Goal: Register for event/course

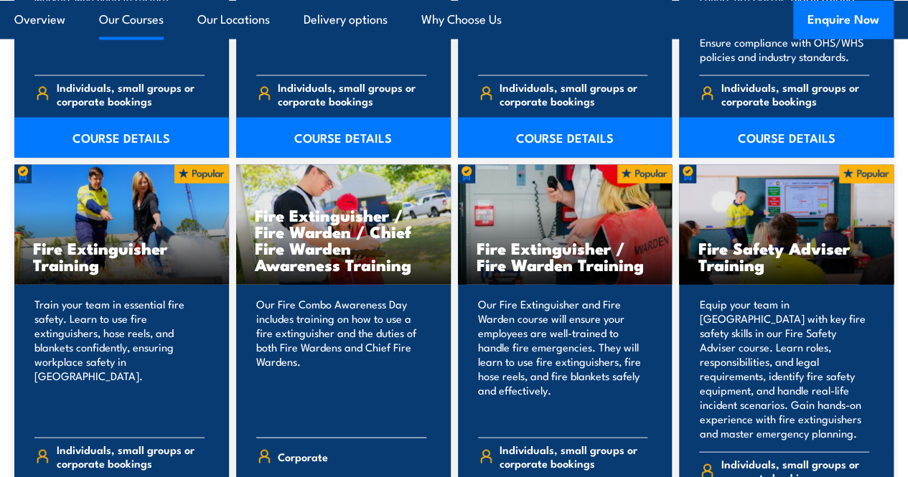
scroll to position [1465, 0]
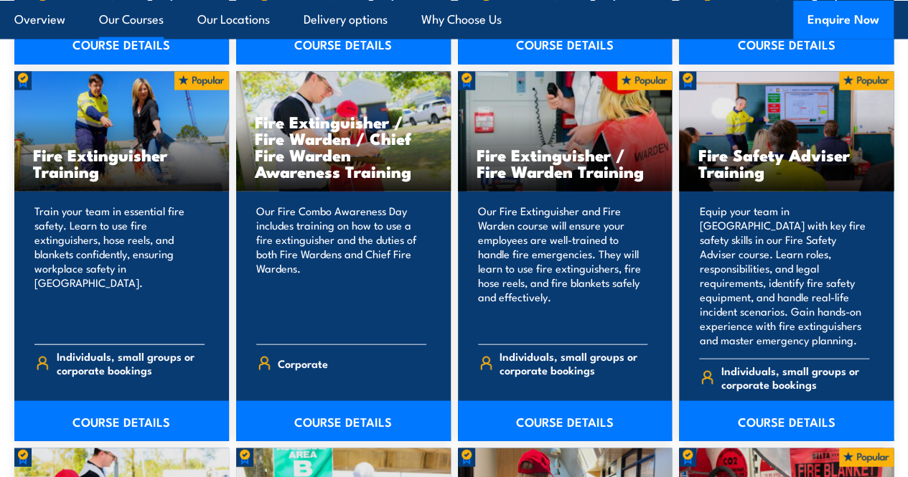
click at [108, 179] on h3 "Fire Extinguisher Training" at bounding box center [121, 162] width 177 height 33
click at [93, 442] on link "COURSE DETAILS" at bounding box center [121, 421] width 215 height 40
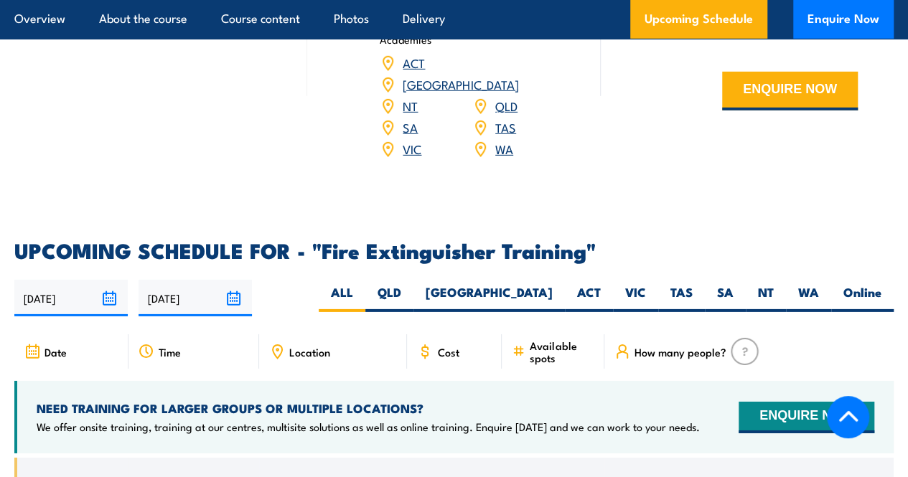
scroll to position [2297, 0]
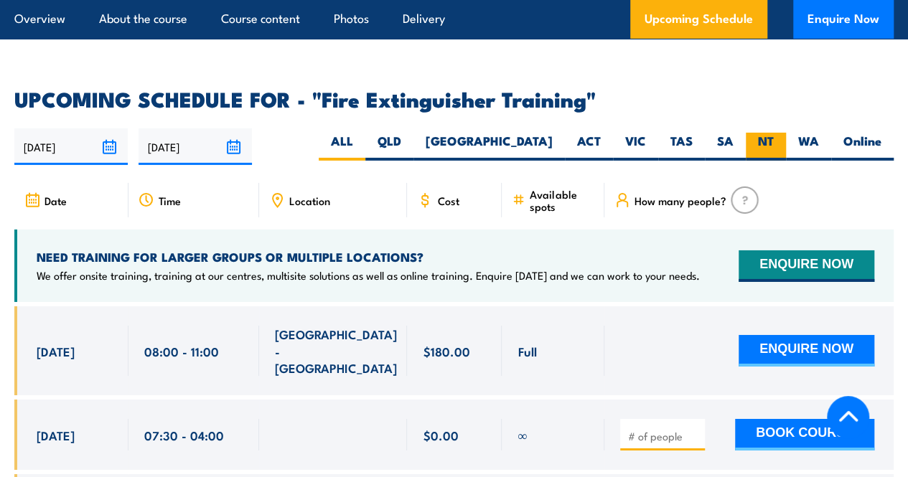
click at [764, 161] on label "NT" at bounding box center [766, 147] width 40 height 28
click at [774, 142] on input "NT" at bounding box center [778, 137] width 9 height 9
radio input "true"
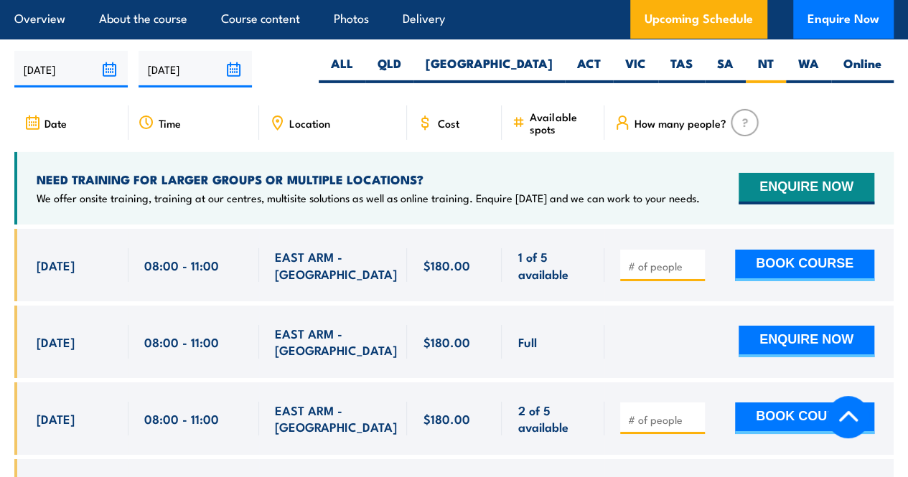
scroll to position [2419, 0]
